Goal: Navigation & Orientation: Find specific page/section

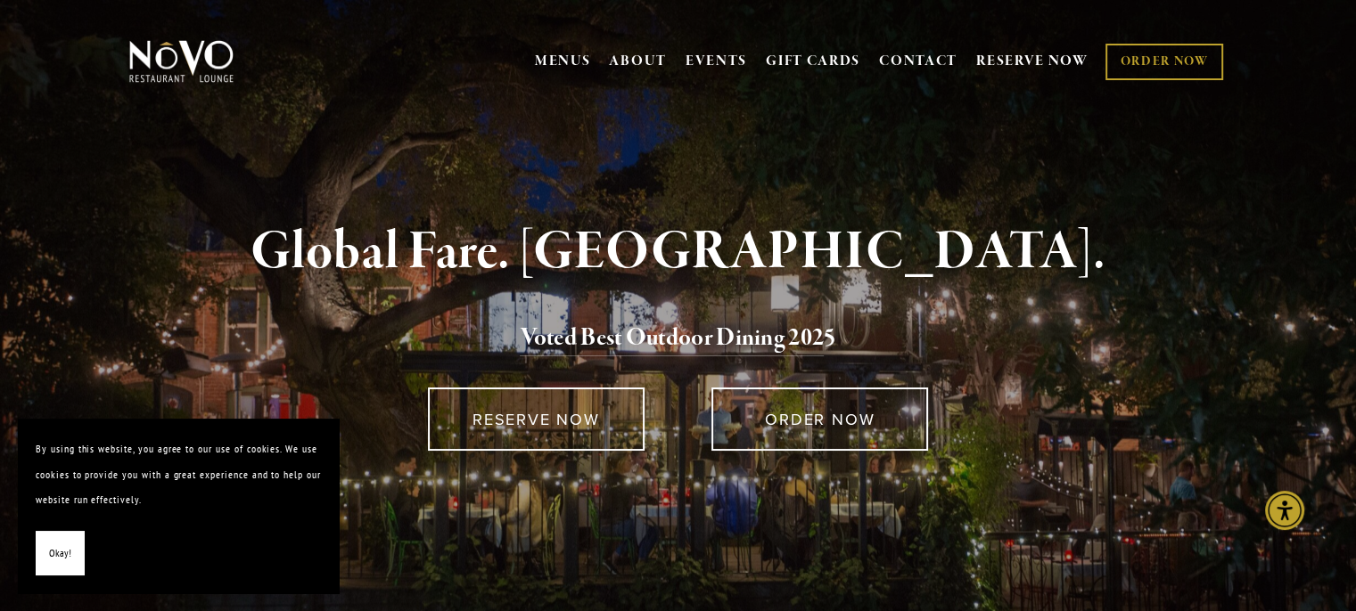
click at [46, 556] on button "Okay!" at bounding box center [60, 553] width 49 height 45
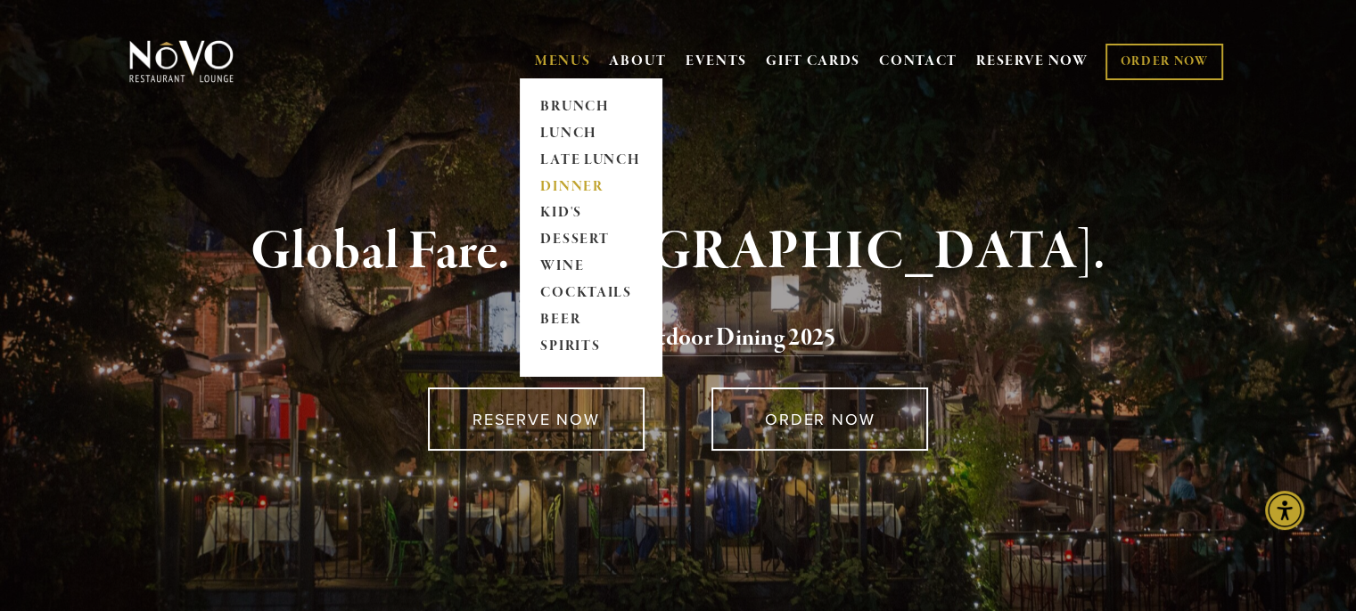
click at [570, 185] on link "DINNER" at bounding box center [590, 187] width 111 height 27
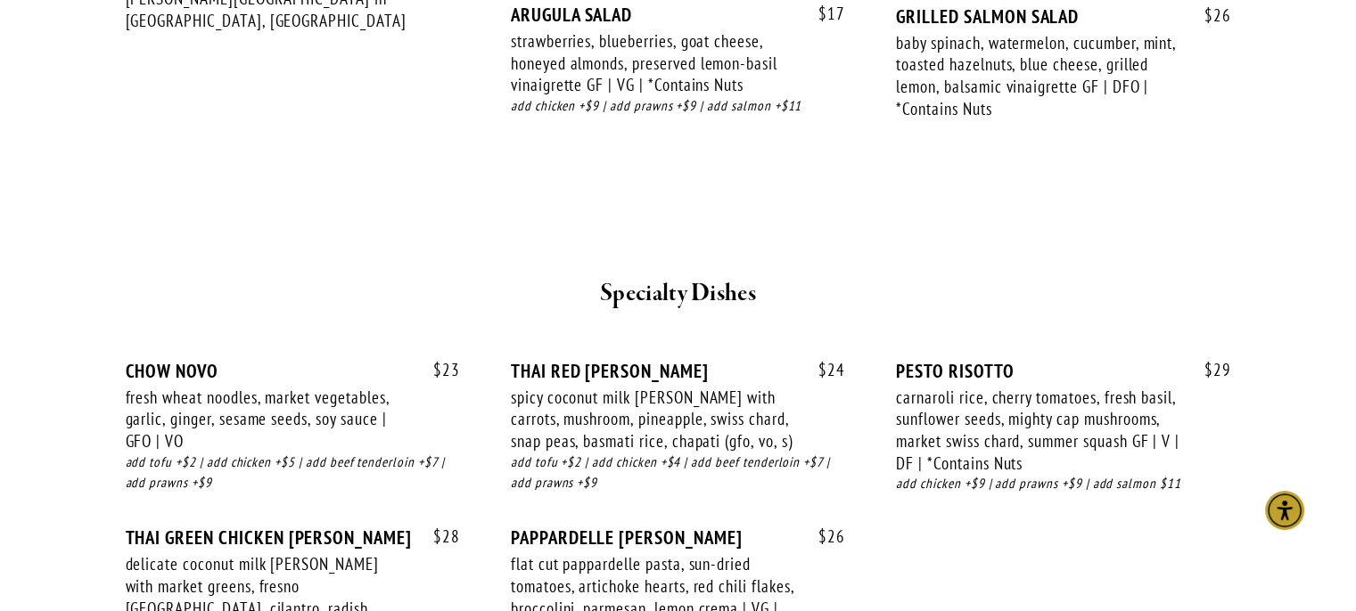
scroll to position [2228, 0]
